Goal: Transaction & Acquisition: Purchase product/service

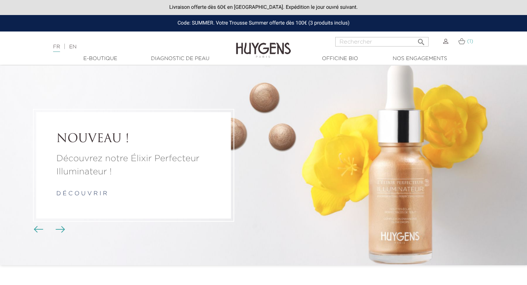
click at [466, 43] on link "(1)" at bounding box center [465, 41] width 15 height 6
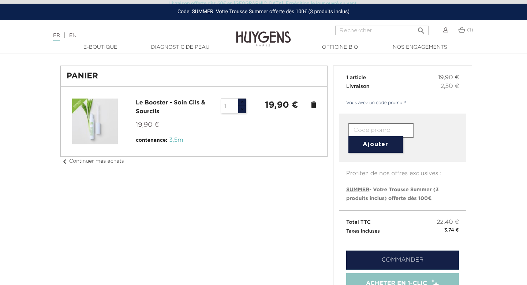
scroll to position [54, 0]
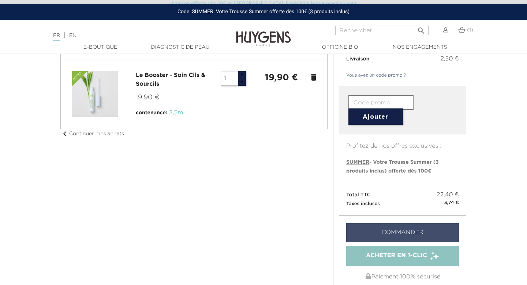
click at [365, 231] on link "Commander" at bounding box center [402, 232] width 113 height 19
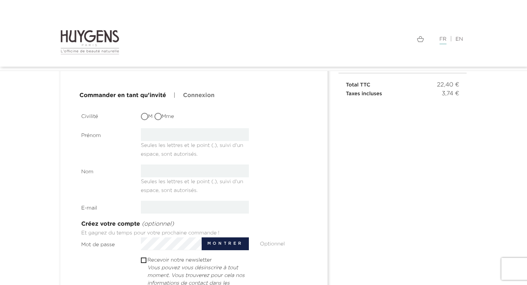
scroll to position [124, 0]
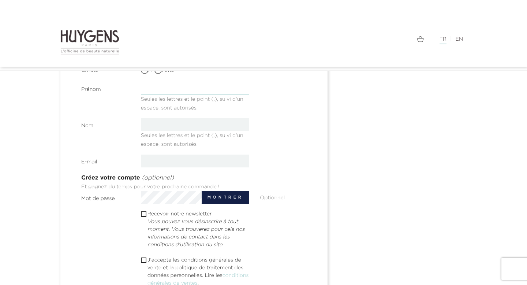
click at [202, 93] on input "text" at bounding box center [195, 88] width 108 height 13
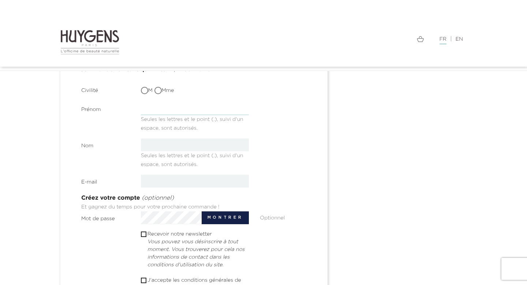
scroll to position [103, 0]
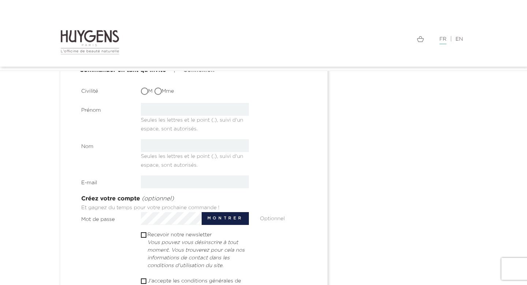
click at [145, 88] on span at bounding box center [144, 91] width 7 height 7
click at [145, 88] on input "M" at bounding box center [145, 91] width 7 height 7
radio input "true"
click at [169, 106] on input "text" at bounding box center [195, 109] width 108 height 13
click at [275, 128] on div "Prénom Seules les lettres et le point (.), suivi d'un espace, sont autorisés." at bounding box center [195, 118] width 238 height 30
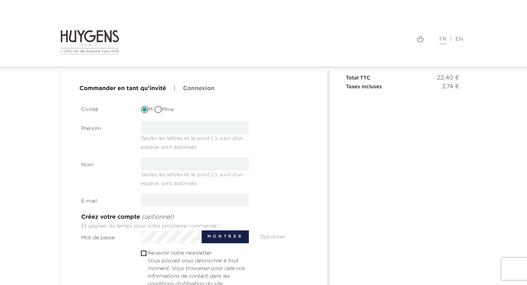
scroll to position [84, 0]
click at [209, 129] on input "text" at bounding box center [195, 128] width 108 height 13
type input "Titouan"
type input "[PERSON_NAME]"
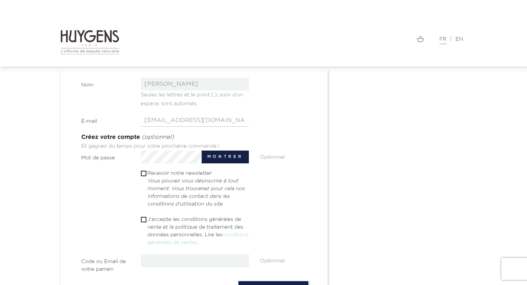
scroll to position [169, 0]
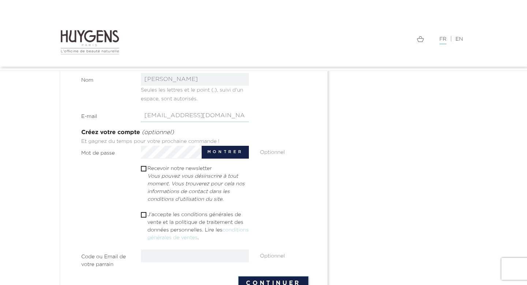
type input "[EMAIL_ADDRESS][DOMAIN_NAME]"
click at [146, 212] on span " J'accepte les conditions générales de vente et la politique de traitement des…" at bounding box center [195, 227] width 108 height 33
click at [146, 214] on span "" at bounding box center [143, 214] width 5 height 5
click at [145, 214] on input "checkbox" at bounding box center [143, 214] width 5 height 5
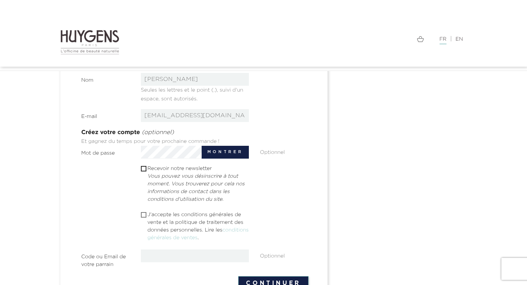
checkbox input "true"
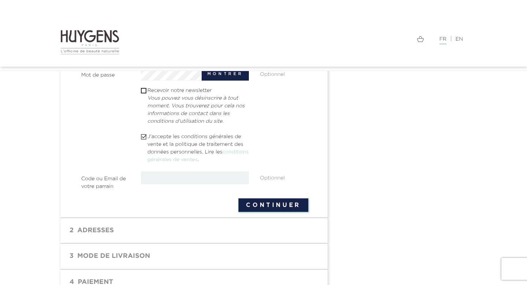
scroll to position [254, 0]
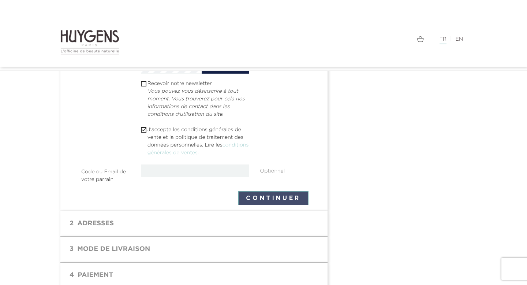
click at [281, 197] on button "Continuer" at bounding box center [273, 198] width 70 height 14
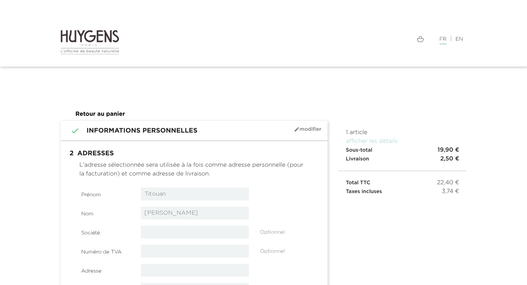
select select "8"
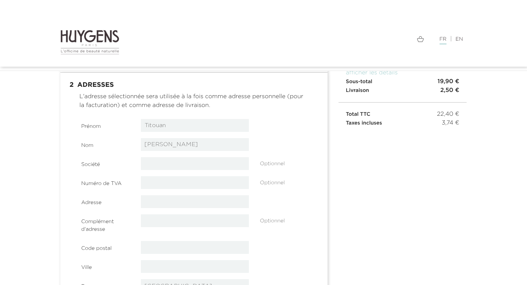
scroll to position [76, 0]
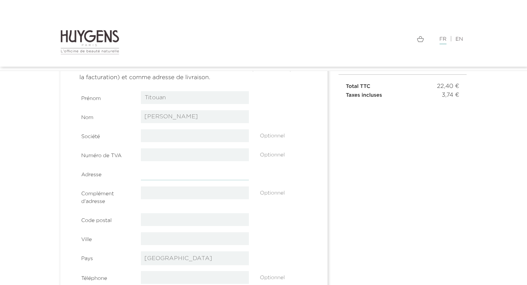
click at [181, 176] on input "text" at bounding box center [195, 173] width 108 height 13
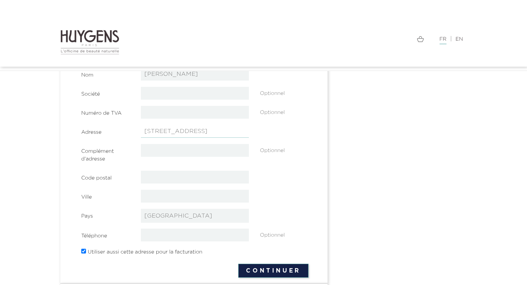
scroll to position [120, 0]
type input "55 avenue foch"
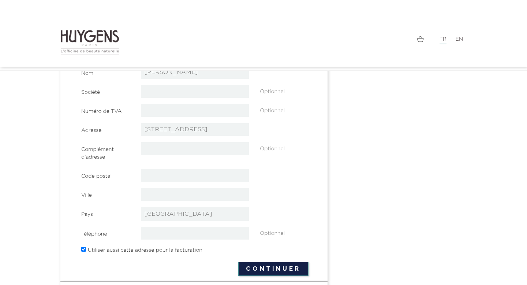
click at [186, 168] on section "Prénom Titouan Nom Brunet Société Optionnel Numéro de TVA" at bounding box center [194, 151] width 227 height 209
click at [186, 176] on input "text" at bounding box center [195, 175] width 108 height 13
type input "94300"
type input "Vincennes"
click at [192, 231] on input "tel" at bounding box center [195, 233] width 108 height 13
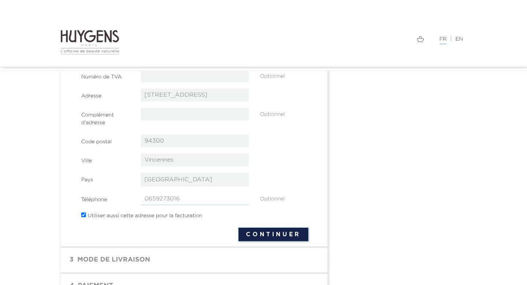
scroll to position [168, 0]
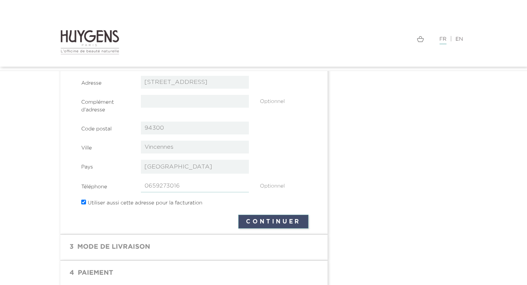
type input "0659273016"
click at [258, 223] on button "Continuer" at bounding box center [273, 222] width 70 height 14
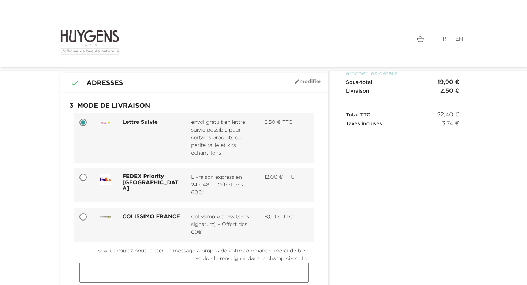
scroll to position [47, 0]
click at [212, 192] on span "Livraison express en 24h-48h - Offert dès 60€ !" at bounding box center [222, 185] width 62 height 23
click at [88, 182] on input "FEDEX Priority France Livraison express en 24h-48h - Offert dès 60€ ! 12,00 € T…" at bounding box center [83, 178] width 7 height 7
radio input "true"
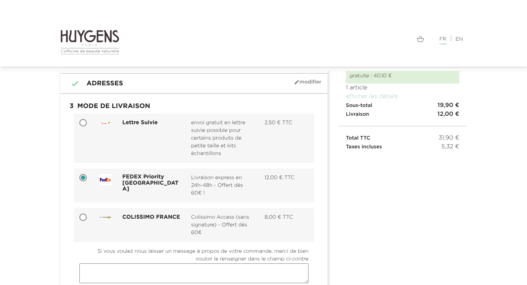
click at [213, 215] on span "Colissimo Access (sans signature) - Offert dès 60€" at bounding box center [222, 224] width 62 height 23
click at [88, 215] on input "COLISSIMO FRANCE Colissimo Access (sans signature) - Offert dès 60€ 8,00 € TTC" at bounding box center [83, 217] width 7 height 7
radio input "true"
click at [212, 191] on span "Livraison express en 24h-48h - Offert dès 60€ !" at bounding box center [222, 185] width 62 height 23
click at [88, 182] on input "FEDEX Priority France Livraison express en 24h-48h - Offert dès 60€ ! 12,00 € T…" at bounding box center [83, 178] width 7 height 7
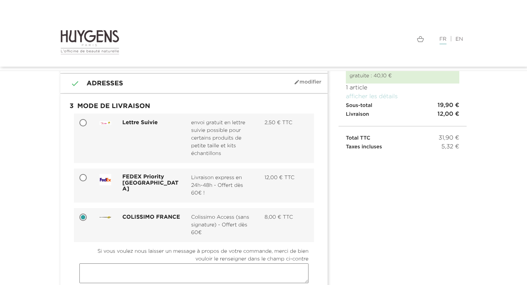
radio input "true"
click at [213, 153] on span "envoi gratuit en lettre suivie possible pour certains produits de petite taille…" at bounding box center [222, 138] width 62 height 38
click at [88, 127] on input "Lettre Suivie envoi gratuit en lettre suivie possible pour certains produits de…" at bounding box center [83, 123] width 7 height 7
radio input "true"
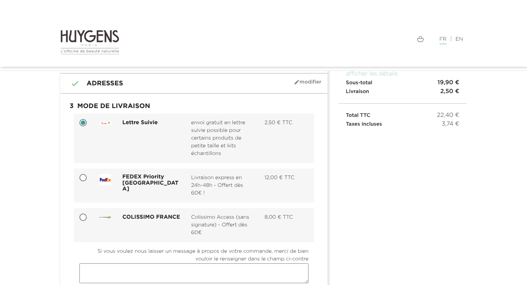
click at [216, 221] on span "Colissimo Access (sans signature) - Offert dès 60€" at bounding box center [222, 224] width 62 height 23
click at [88, 221] on input "COLISSIMO FRANCE Colissimo Access (sans signature) - Offert dès 60€ 8,00 € TTC" at bounding box center [83, 217] width 7 height 7
radio input "true"
click at [215, 195] on span "Livraison express en 24h-48h - Offert dès 60€ !" at bounding box center [222, 185] width 62 height 23
click at [88, 182] on input "FEDEX Priority France Livraison express en 24h-48h - Offert dès 60€ ! 12,00 € T…" at bounding box center [83, 178] width 7 height 7
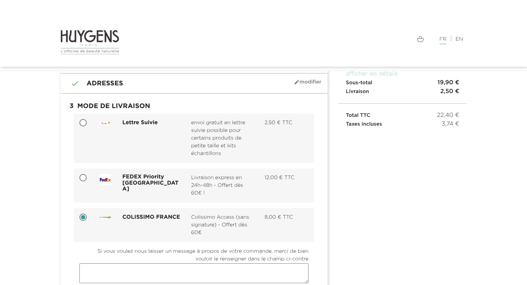
radio input "true"
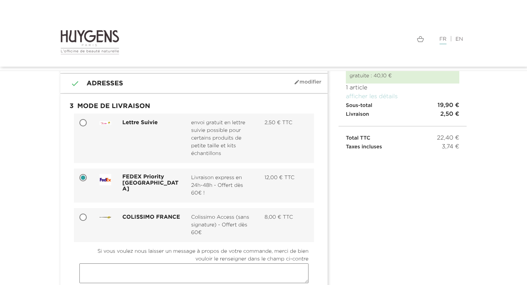
click at [215, 215] on span "Colissimo Access (sans signature) - Offert dès 60€" at bounding box center [222, 224] width 62 height 23
click at [88, 215] on input "COLISSIMO FRANCE Colissimo Access (sans signature) - Offert dès 60€ 8,00 € TTC" at bounding box center [83, 217] width 7 height 7
radio input "true"
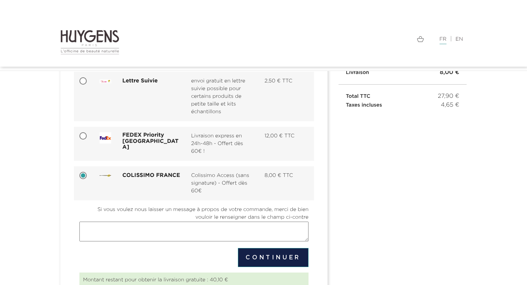
scroll to position [151, 0]
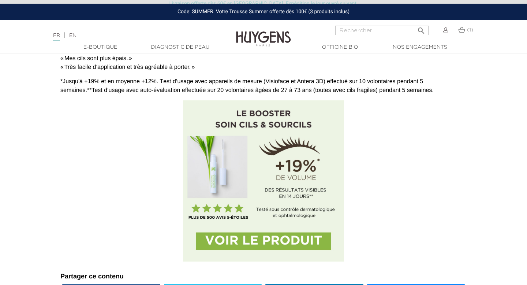
scroll to position [2094, 0]
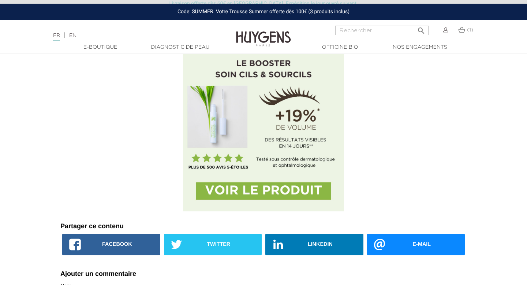
drag, startPoint x: 172, startPoint y: 159, endPoint x: 346, endPoint y: 192, distance: 177.0
click at [346, 192] on p at bounding box center [263, 130] width 406 height 161
click at [303, 193] on img at bounding box center [263, 130] width 161 height 161
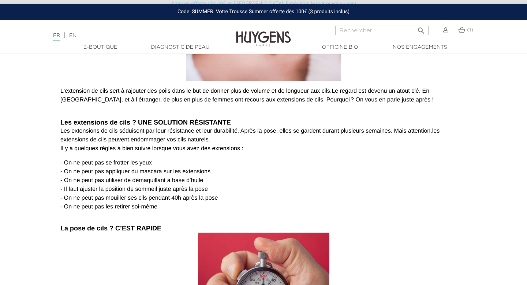
scroll to position [0, 0]
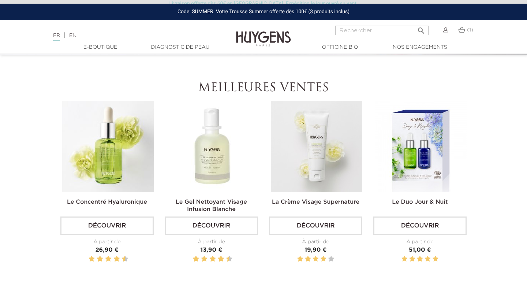
scroll to position [214, 0]
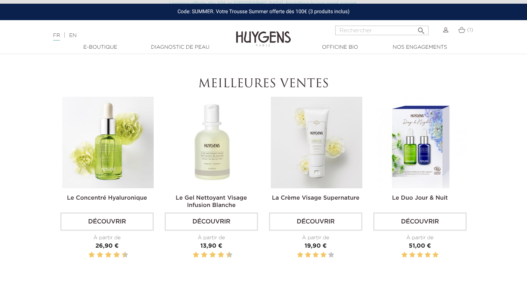
click at [125, 149] on img at bounding box center [108, 143] width 92 height 92
